Goal: Browse casually

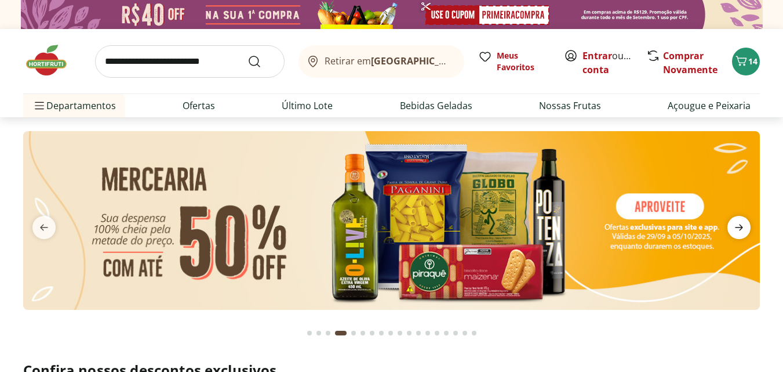
click at [740, 228] on icon "next" at bounding box center [739, 227] width 14 height 14
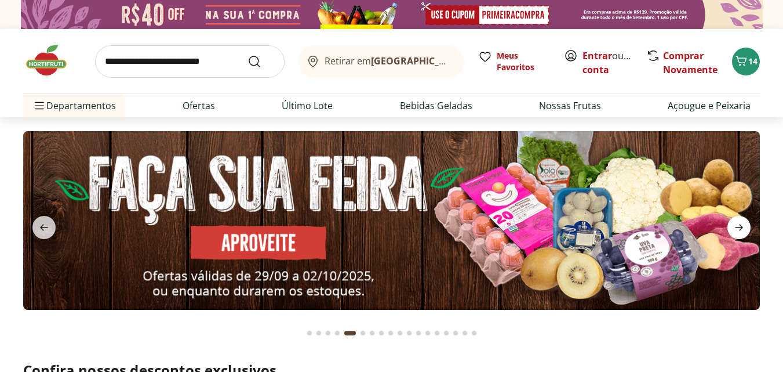
click at [741, 226] on icon "next" at bounding box center [739, 227] width 8 height 6
